Goal: Information Seeking & Learning: Check status

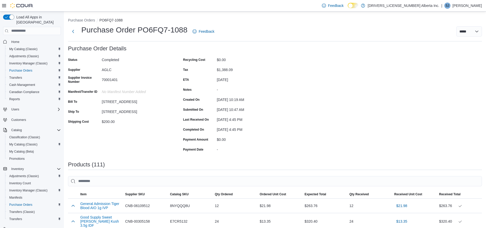
click at [111, 80] on div "70001401" at bounding box center [136, 79] width 69 height 6
copy div "70001401"
click at [17, 96] on span "Reports" at bounding box center [14, 99] width 11 height 6
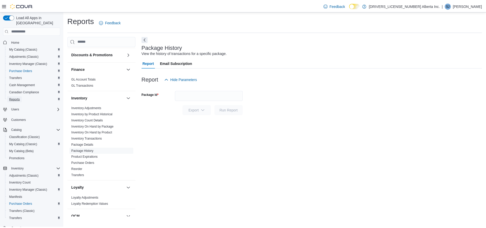
scroll to position [109, 0]
click at [107, 125] on link "Inventory On Hand by Package" at bounding box center [93, 127] width 43 height 4
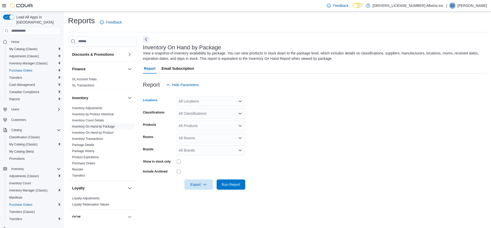
click at [211, 105] on div "All Locations" at bounding box center [211, 101] width 69 height 10
type input "***"
click at [215, 108] on span "[STREET_ADDRESS]" at bounding box center [207, 109] width 35 height 5
click at [282, 163] on form "Locations 6626 127th Ave NW Classifications All Classifications Products All Pr…" at bounding box center [315, 140] width 344 height 100
click at [231, 184] on span "Run Report" at bounding box center [231, 184] width 18 height 5
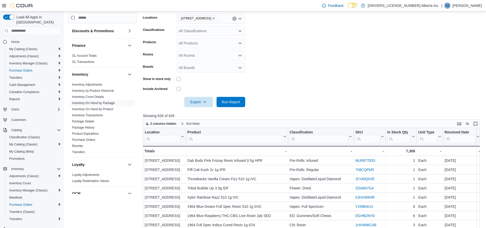
scroll to position [86, 0]
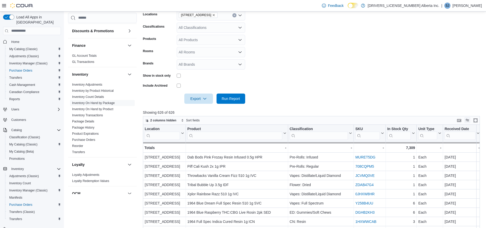
click at [470, 121] on button "Display options" at bounding box center [467, 120] width 6 height 6
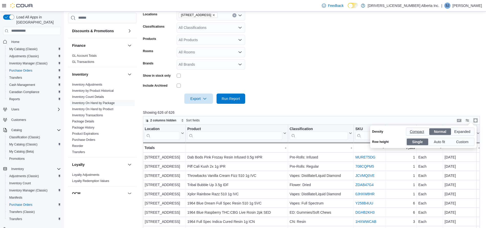
click at [411, 128] on span "Compact" at bounding box center [417, 132] width 15 height 8
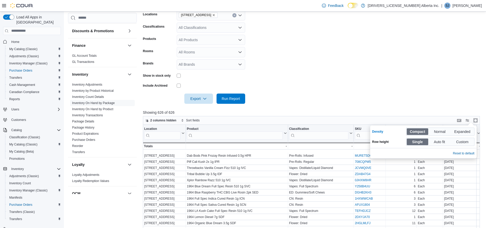
click at [348, 86] on form "Locations 6626 127th Ave NW Classifications All Classifications Products All Pr…" at bounding box center [313, 54] width 341 height 100
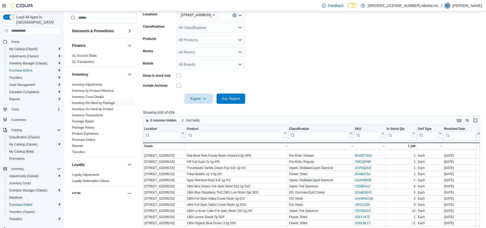
scroll to position [160, 0]
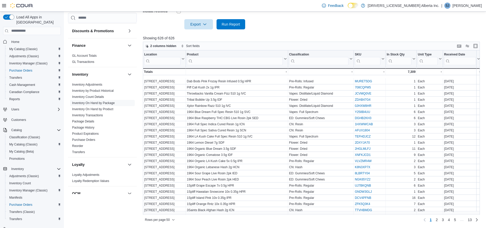
click at [179, 219] on div "Rows per page : 50 Page 1 of 13 1 2 3 4 5 … 13" at bounding box center [311, 220] width 337 height 8
click at [173, 222] on span "Rows per page : 50" at bounding box center [160, 220] width 30 height 6
click at [163, 209] on span "100 rows" at bounding box center [166, 210] width 16 height 4
click at [414, 57] on button "In Stock Qty" at bounding box center [401, 58] width 29 height 13
click at [406, 78] on span "Sort Low-High" at bounding box center [404, 78] width 19 height 4
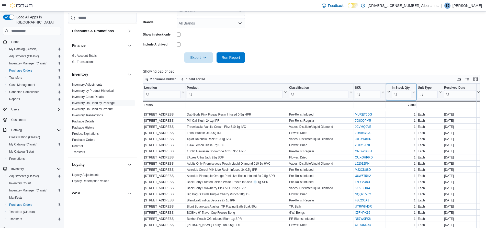
scroll to position [125, 0]
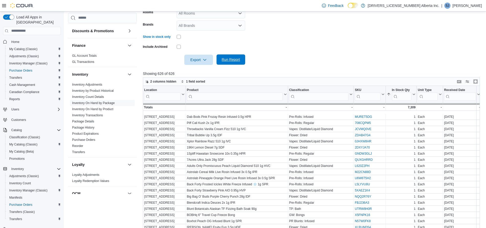
click at [228, 64] on span "Run Report" at bounding box center [231, 59] width 22 height 10
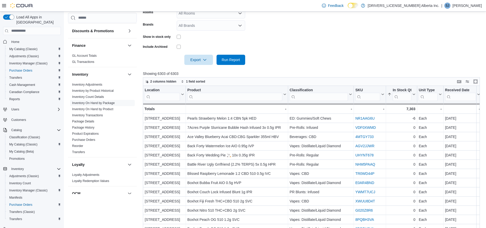
click at [472, 85] on div "2 columns hidden 1 field sorted" at bounding box center [311, 81] width 337 height 9
click at [470, 80] on button "Display options" at bounding box center [467, 81] width 6 height 6
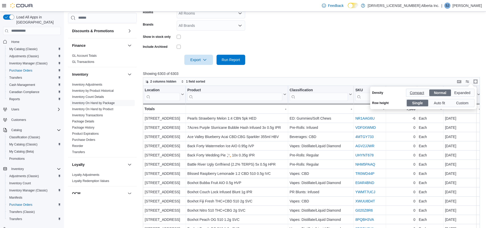
click at [422, 89] on span "Compact" at bounding box center [417, 93] width 15 height 8
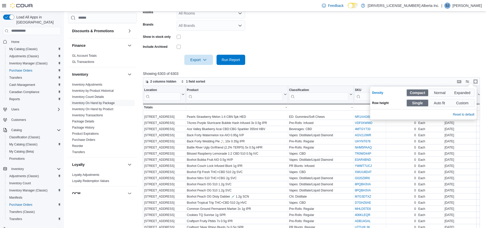
click at [387, 29] on form "Locations 6626 127th Ave NW Classifications All Classifications Products All Pr…" at bounding box center [313, 15] width 341 height 100
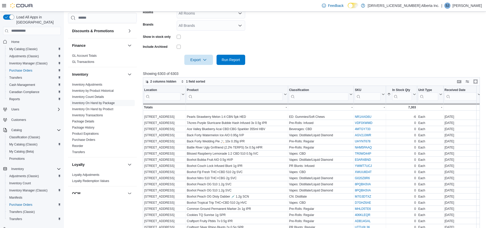
scroll to position [160, 0]
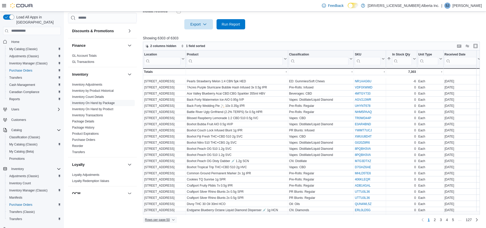
click at [172, 220] on span "Rows per page : 50" at bounding box center [160, 220] width 30 height 6
click at [169, 209] on span "100 rows" at bounding box center [166, 210] width 16 height 4
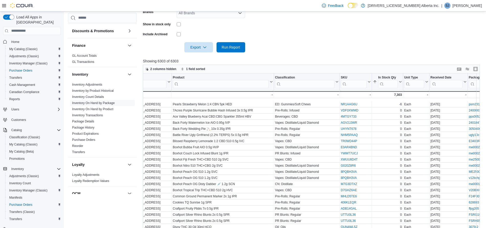
scroll to position [0, 0]
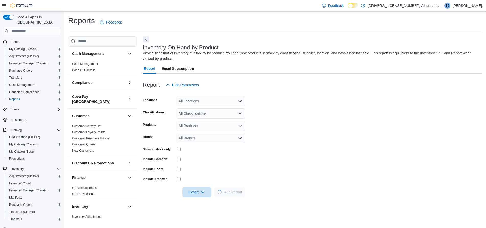
click at [197, 102] on div "All Locations" at bounding box center [211, 101] width 69 height 10
type input "*"
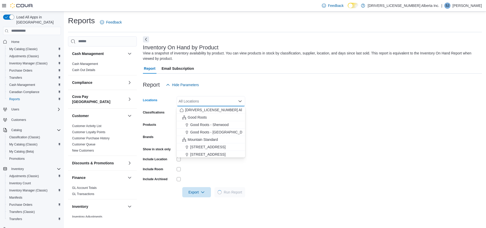
click at [318, 153] on form "Locations All Locations Combo box. Selected. Combo box input. All Locations. Ty…" at bounding box center [312, 143] width 339 height 107
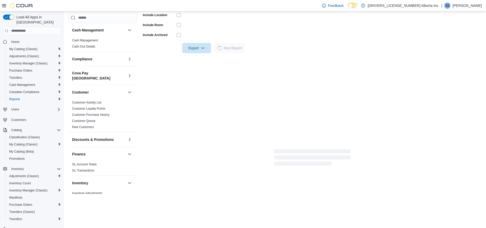
scroll to position [144, 0]
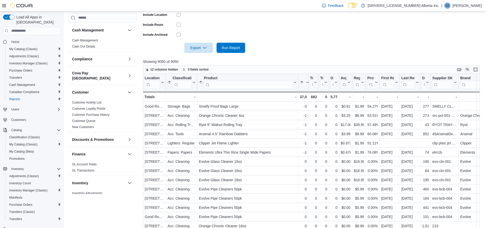
click at [470, 70] on button "Display options" at bounding box center [467, 69] width 6 height 6
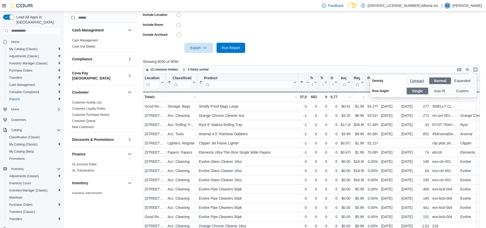
click at [415, 83] on span "Compact" at bounding box center [417, 81] width 15 height 8
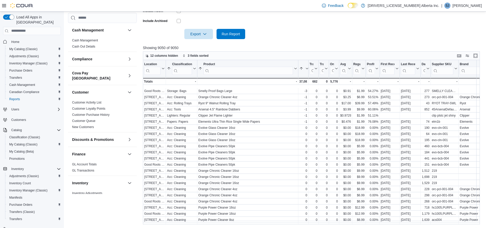
scroll to position [160, 0]
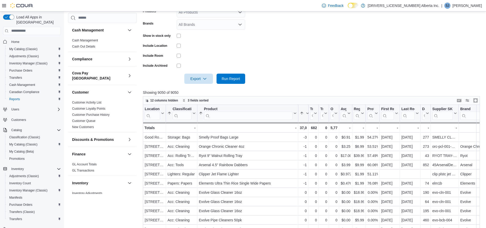
scroll to position [131, 0]
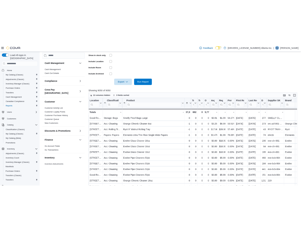
scroll to position [166, 0]
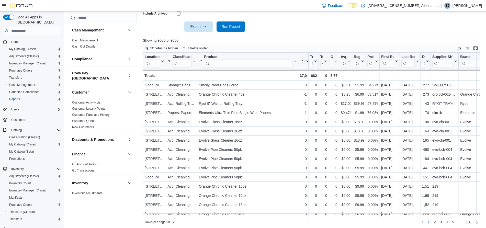
click at [470, 51] on div "12 columns hidden 3 fields sorted" at bounding box center [311, 48] width 337 height 9
click at [470, 50] on button "Display options" at bounding box center [467, 48] width 6 height 6
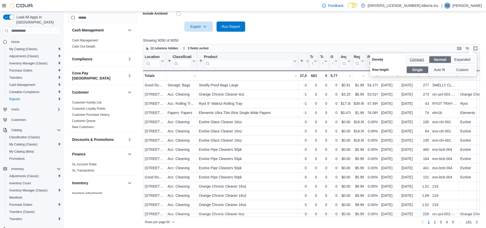
click at [414, 59] on span "Compact" at bounding box center [417, 60] width 15 height 8
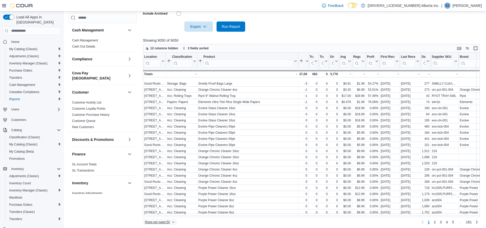
click at [169, 224] on span "Rows per page : 50" at bounding box center [157, 222] width 25 height 4
click at [163, 210] on span "100 rows" at bounding box center [166, 212] width 16 height 4
click at [343, 20] on div at bounding box center [313, 19] width 341 height 4
